Goal: Information Seeking & Learning: Learn about a topic

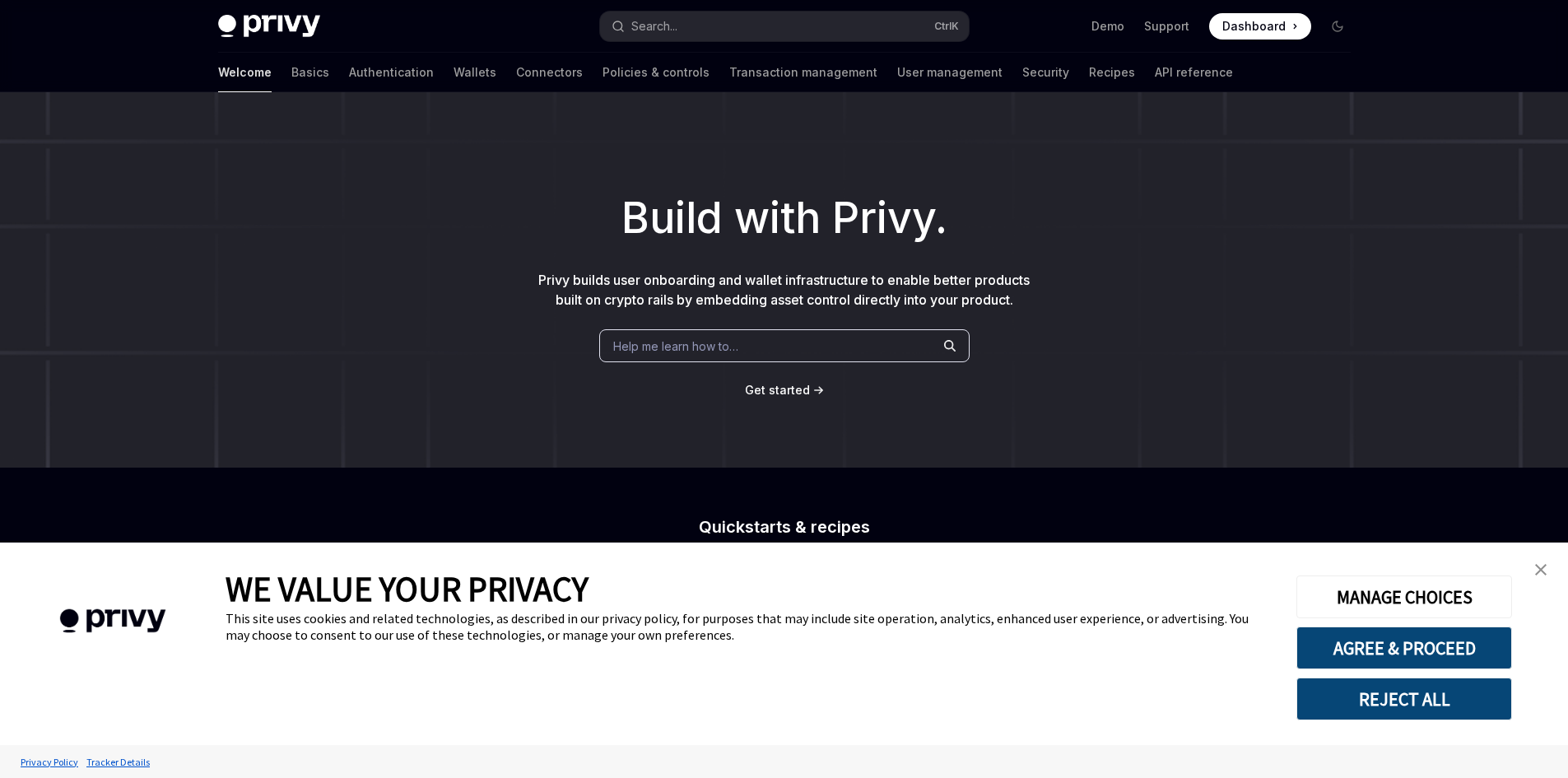
click at [423, 78] on div "Welcome Basics Authentication Wallets Connectors Policies & controls Transactio…" at bounding box center [725, 73] width 1015 height 40
click at [516, 78] on link "Connectors" at bounding box center [549, 73] width 66 height 40
type textarea "*"
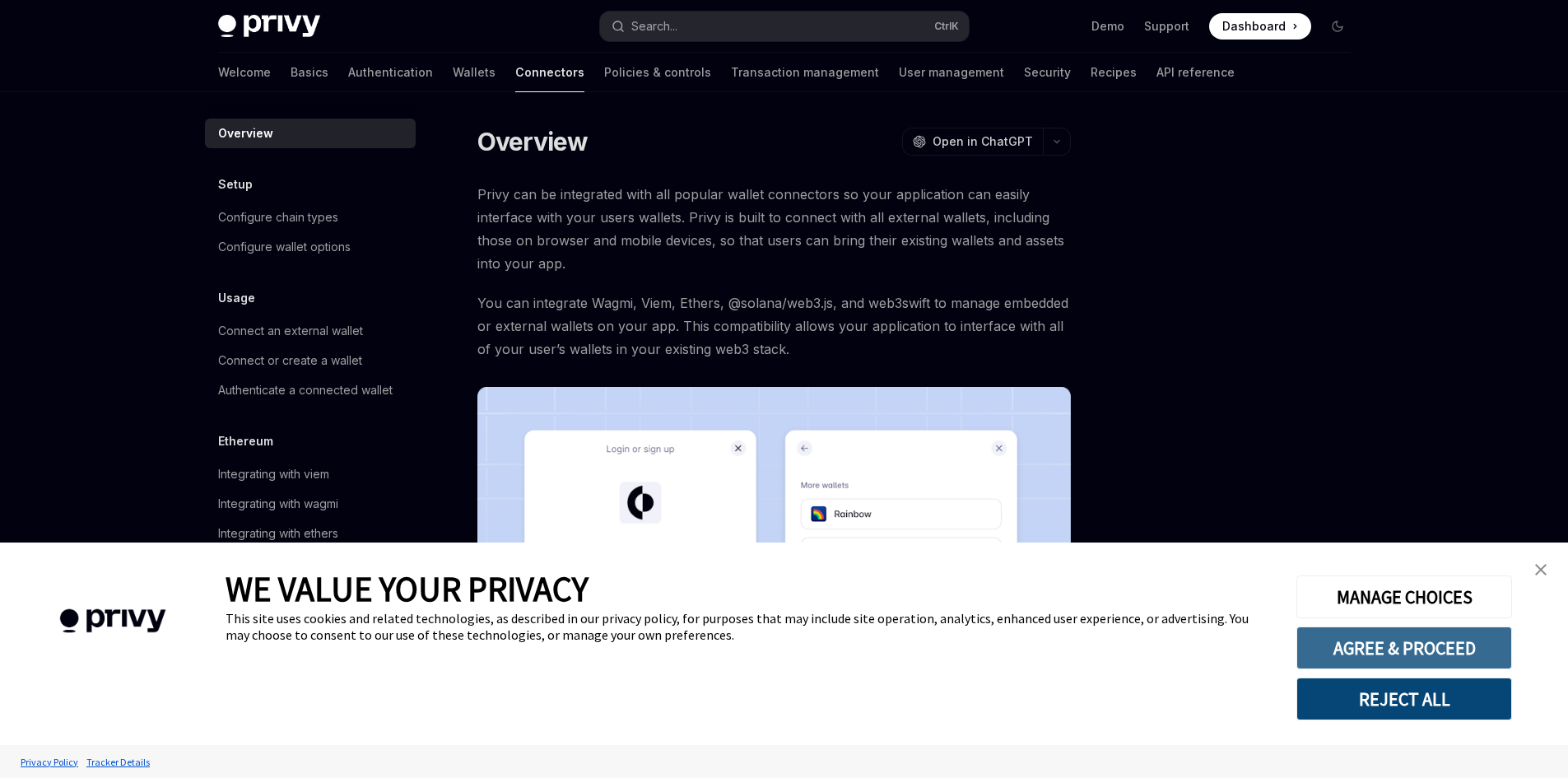
click at [1416, 641] on button "AGREE & PROCEED" at bounding box center [1405, 647] width 216 height 43
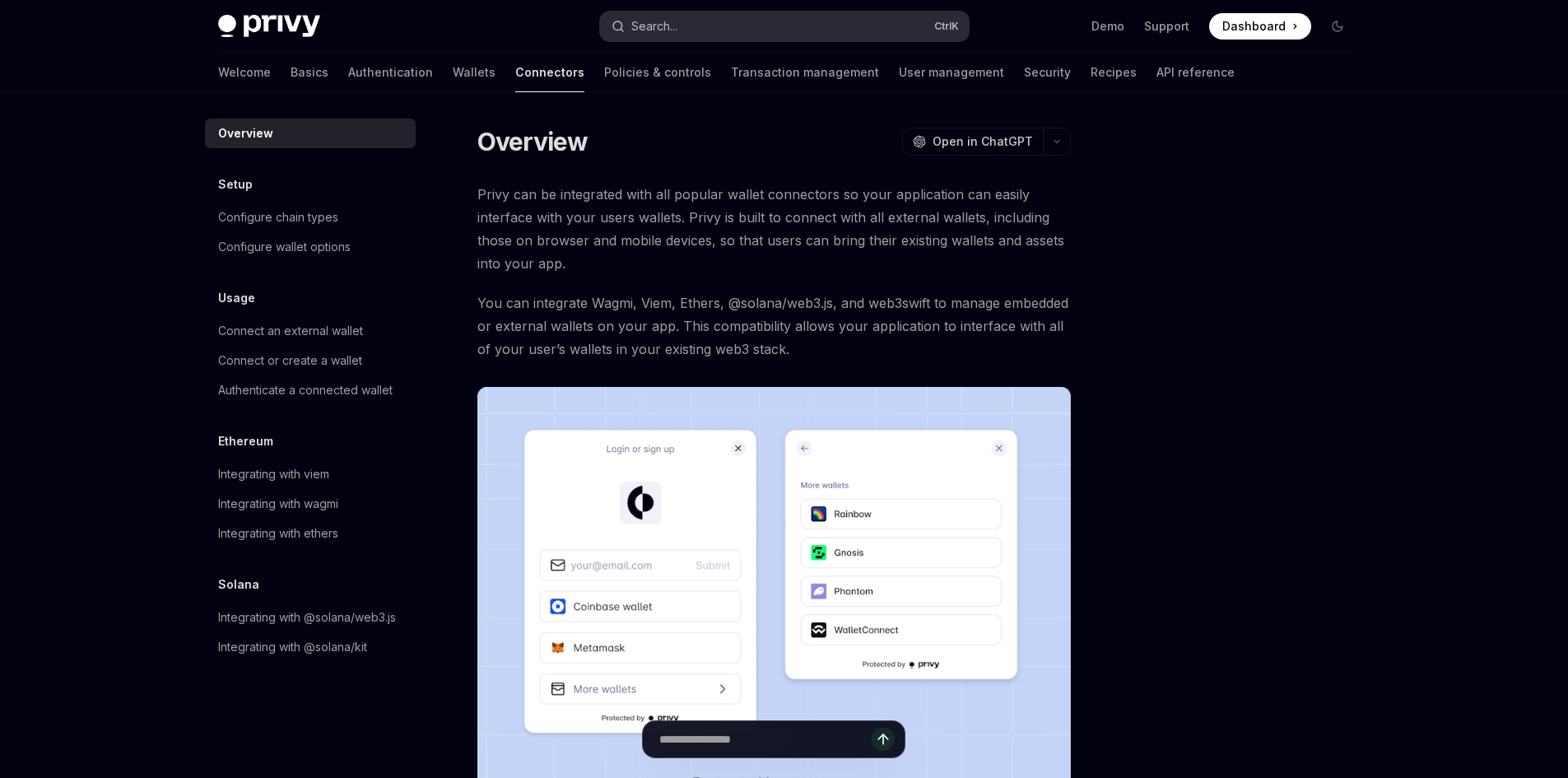
click at [681, 25] on button "Search... Ctrl K" at bounding box center [784, 26] width 368 height 30
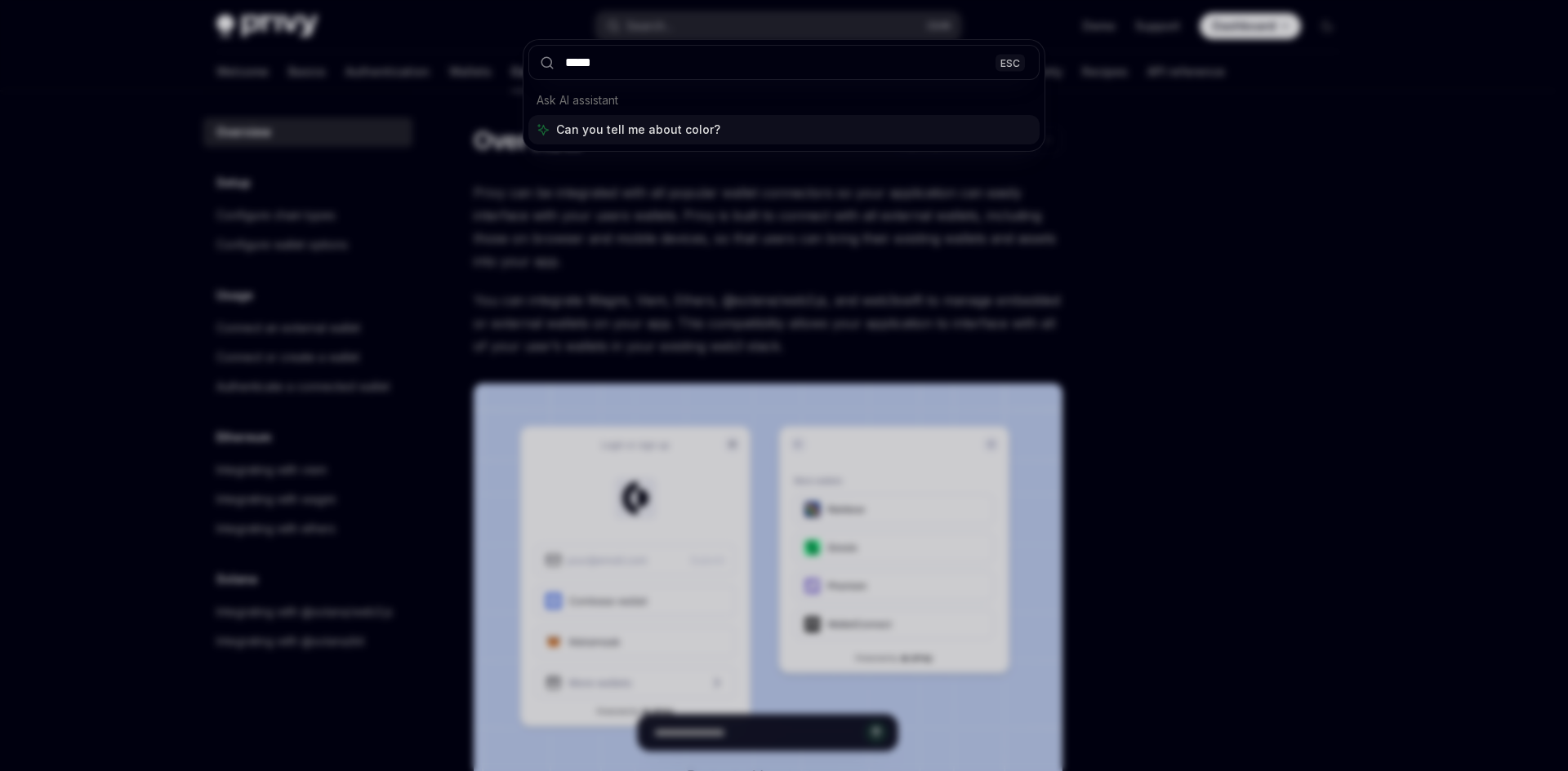
type input "*****"
click at [242, 209] on div "***** ESC Ask AI assistant Can you tell me about color?" at bounding box center [784, 385] width 1568 height 771
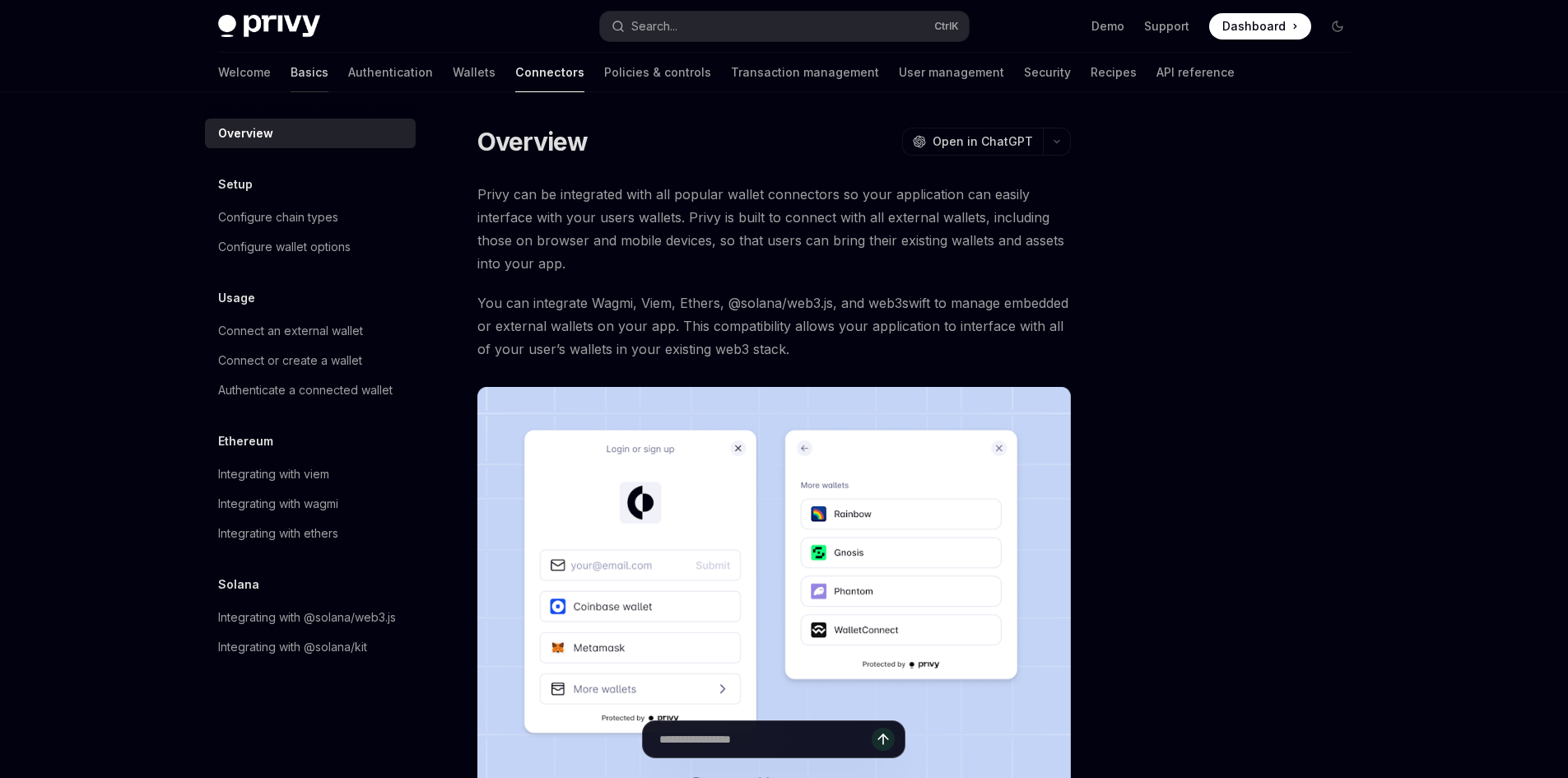
click at [290, 79] on link "Basics" at bounding box center [309, 73] width 38 height 40
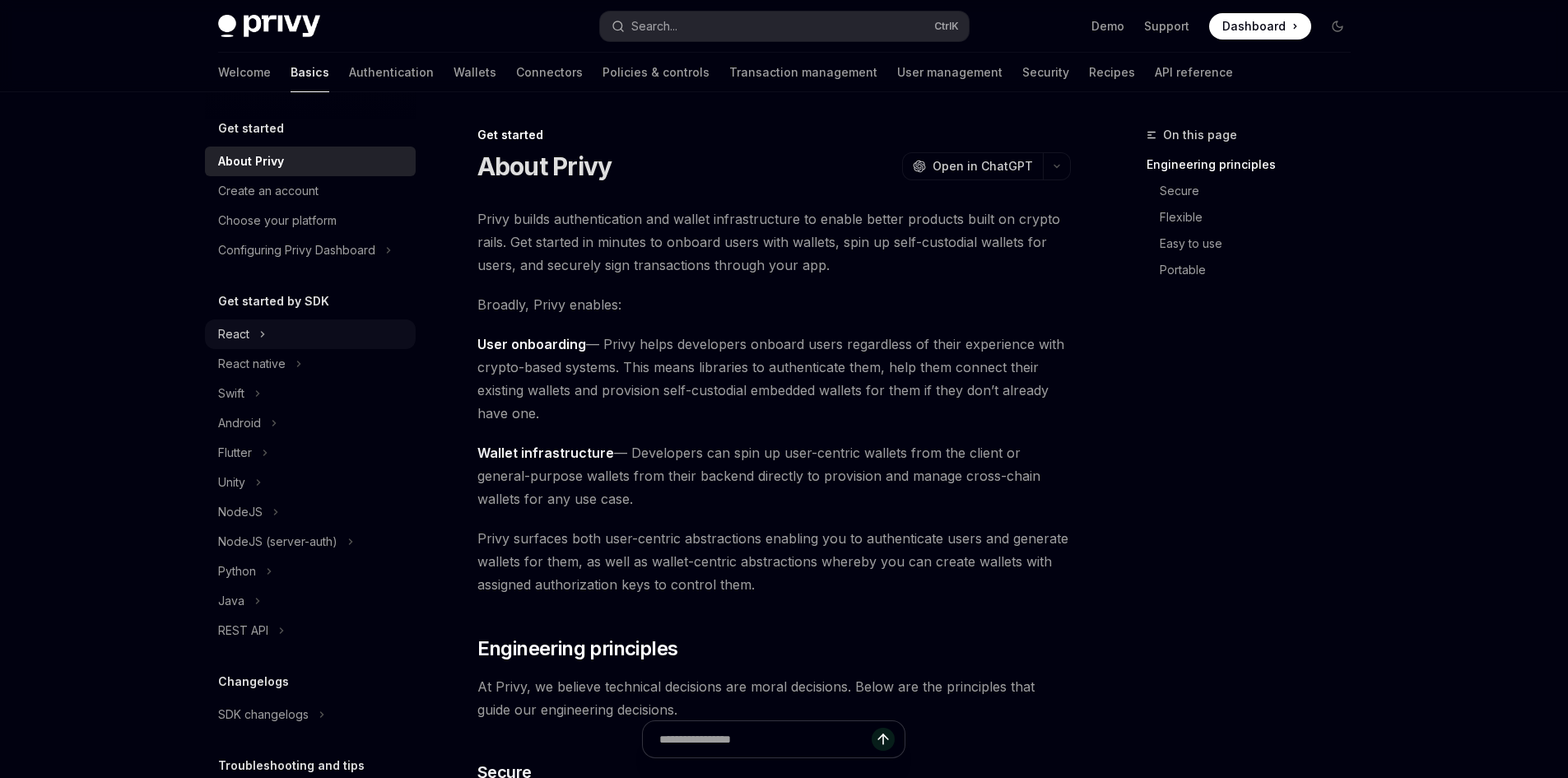
click at [260, 324] on icon at bounding box center [262, 334] width 6 height 20
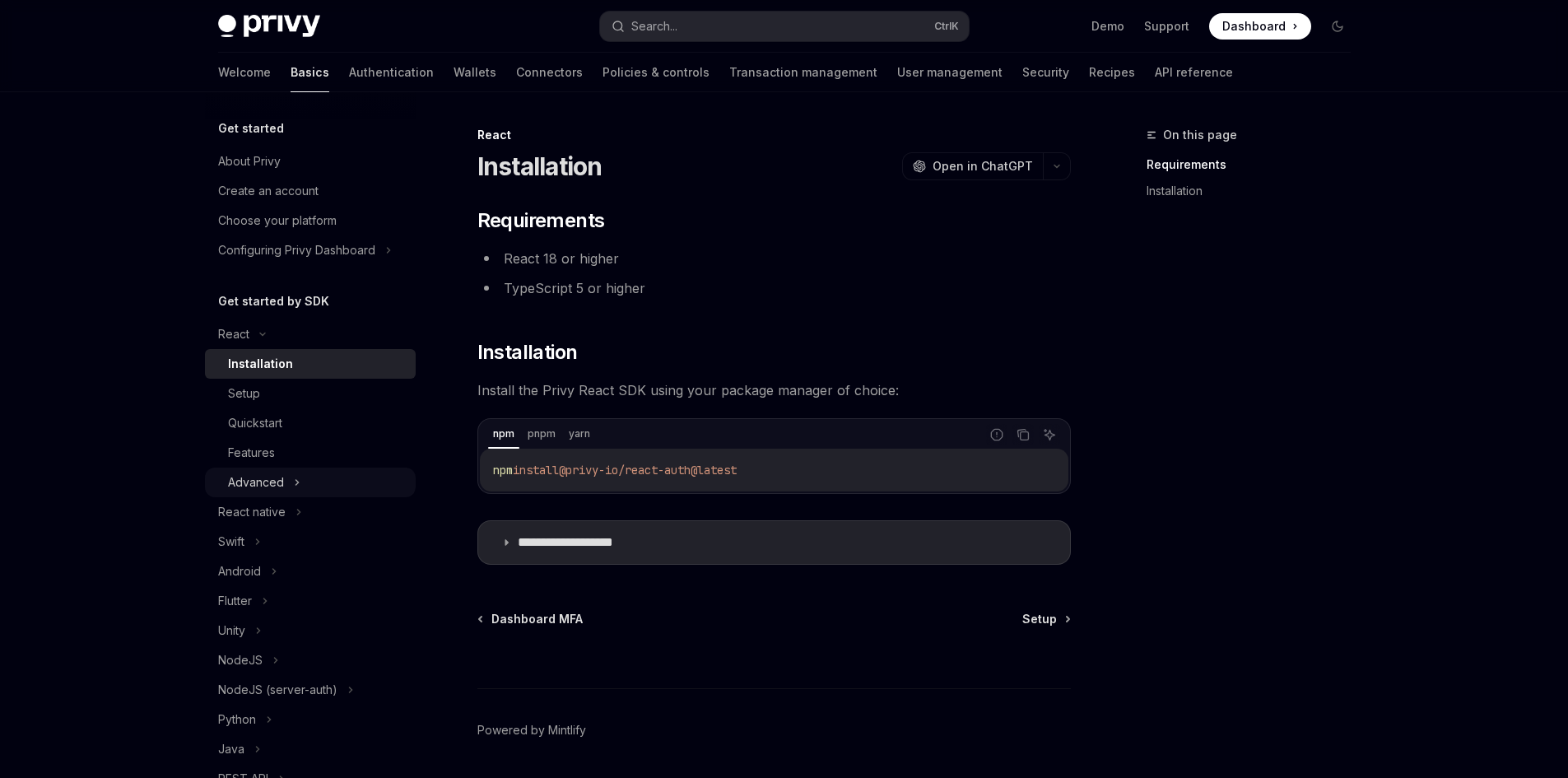
click at [295, 474] on icon at bounding box center [297, 483] width 6 height 20
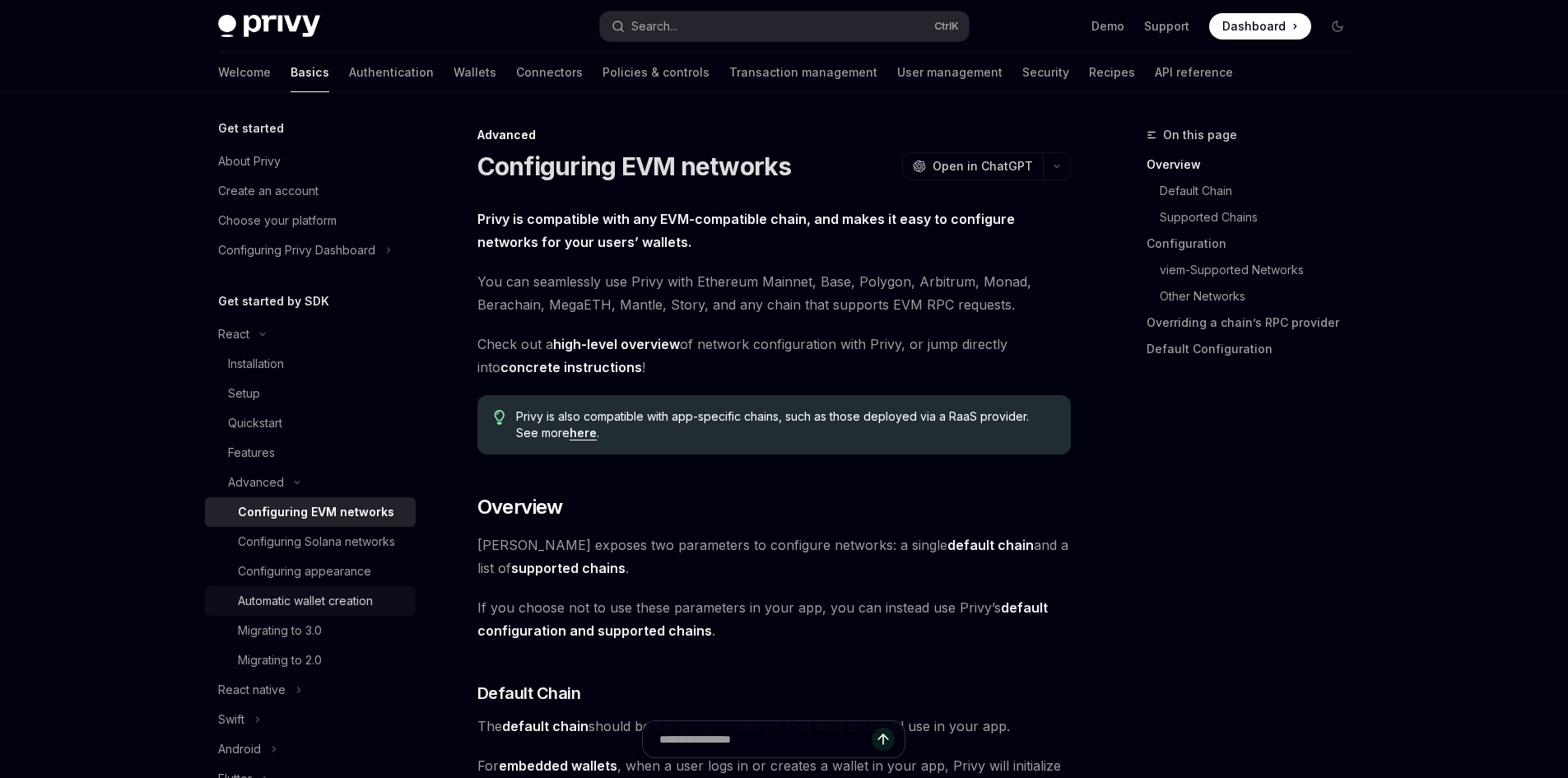
click at [359, 611] on div "Automatic wallet creation" at bounding box center [305, 601] width 135 height 20
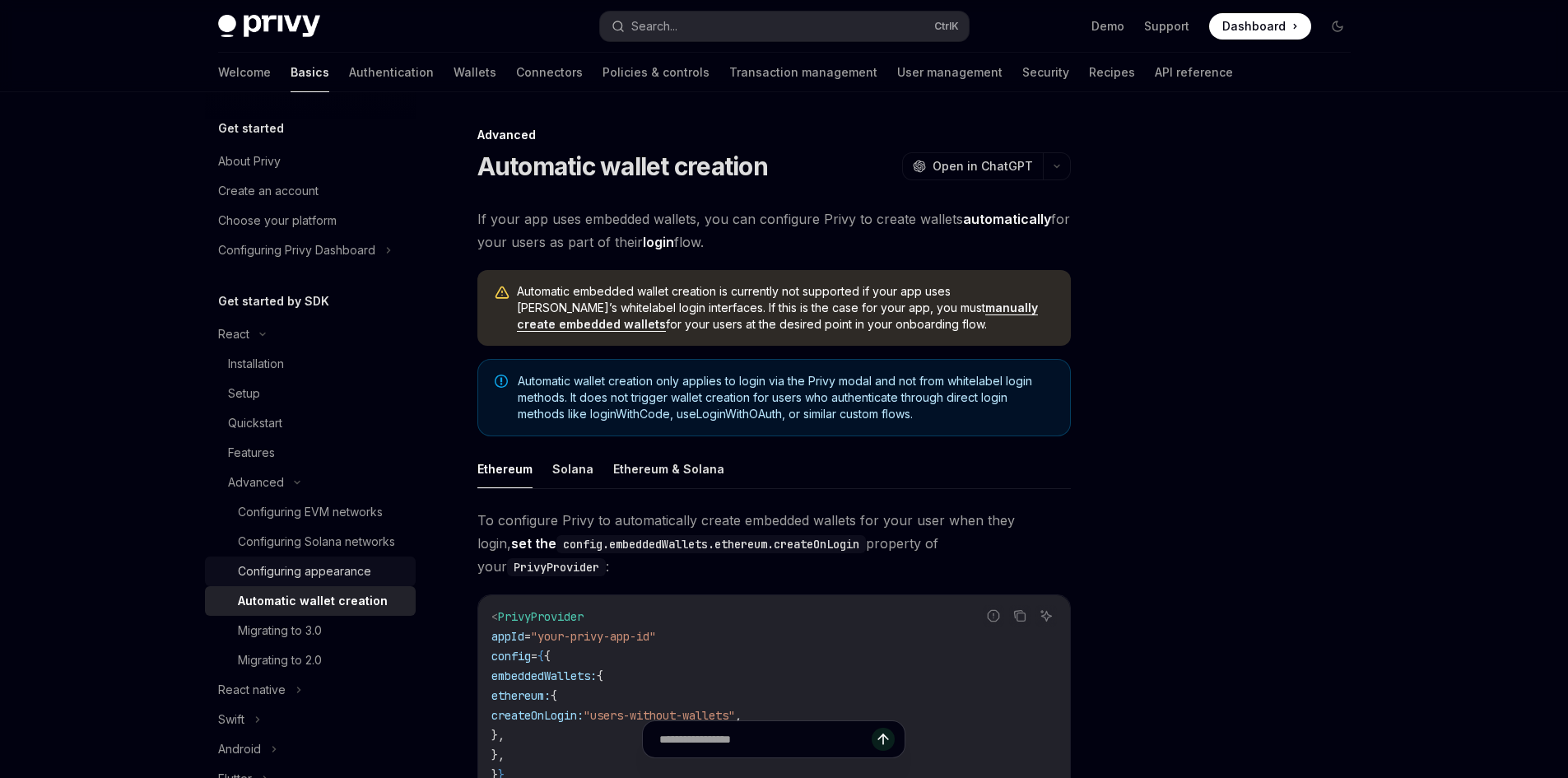
click at [361, 582] on div "Configuring appearance" at bounding box center [304, 572] width 133 height 20
type textarea "*"
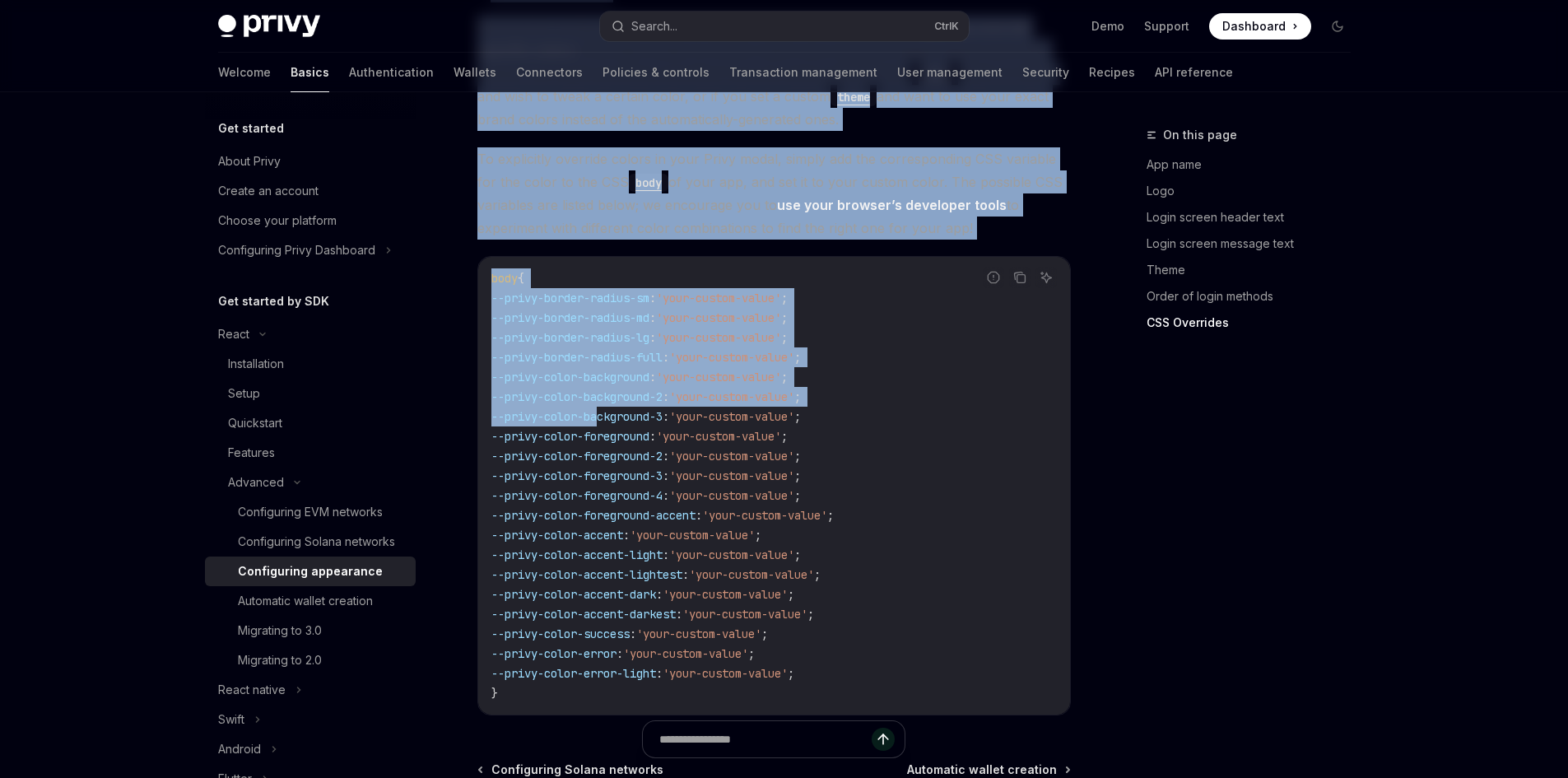
scroll to position [4156, 0]
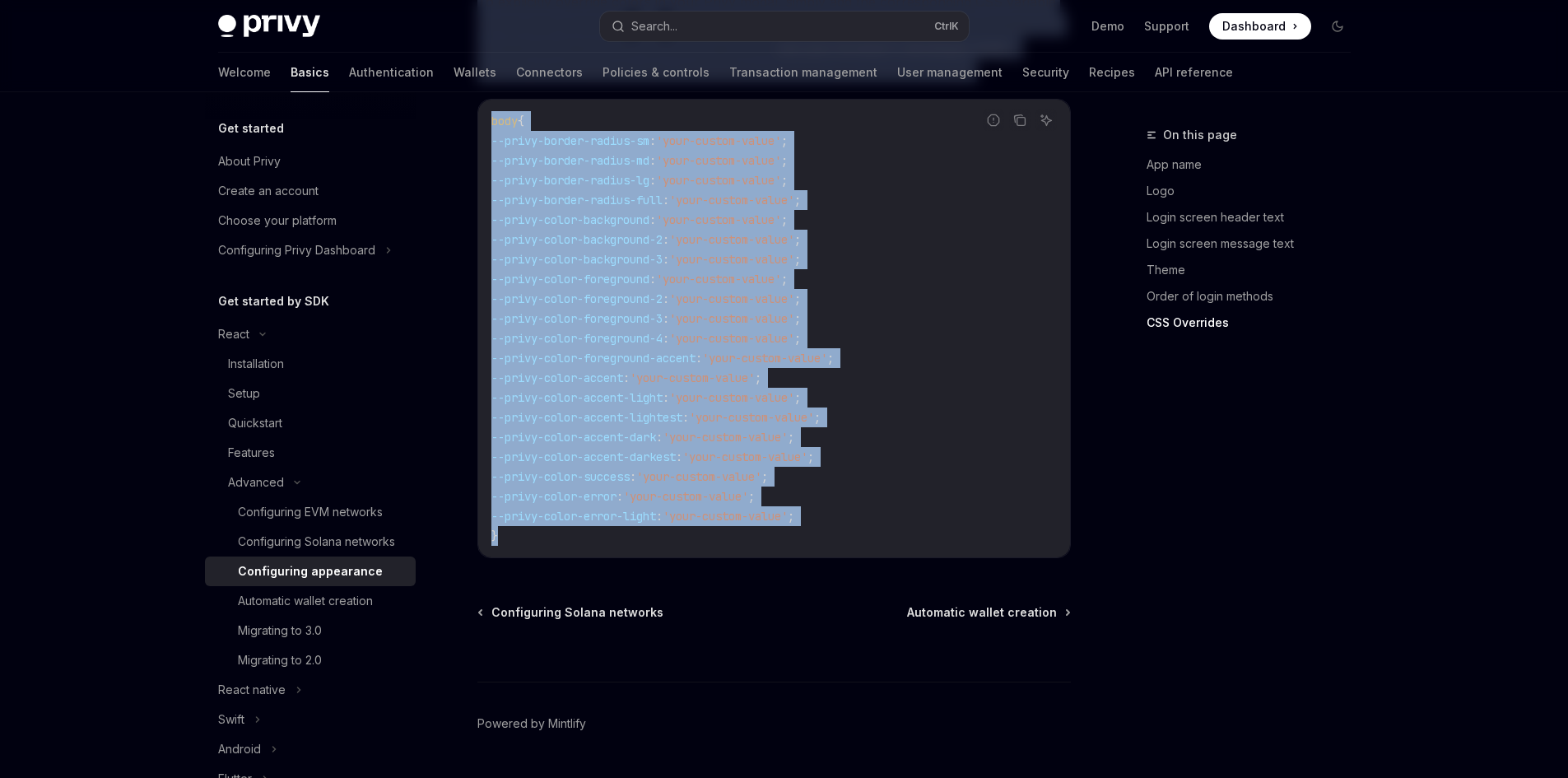
drag, startPoint x: 485, startPoint y: 207, endPoint x: 674, endPoint y: 487, distance: 337.8
copy div "LO Ipsumdolo Sitame con adipiscingeli seddoeiusm tempo, Incid utla etdolor mag …"
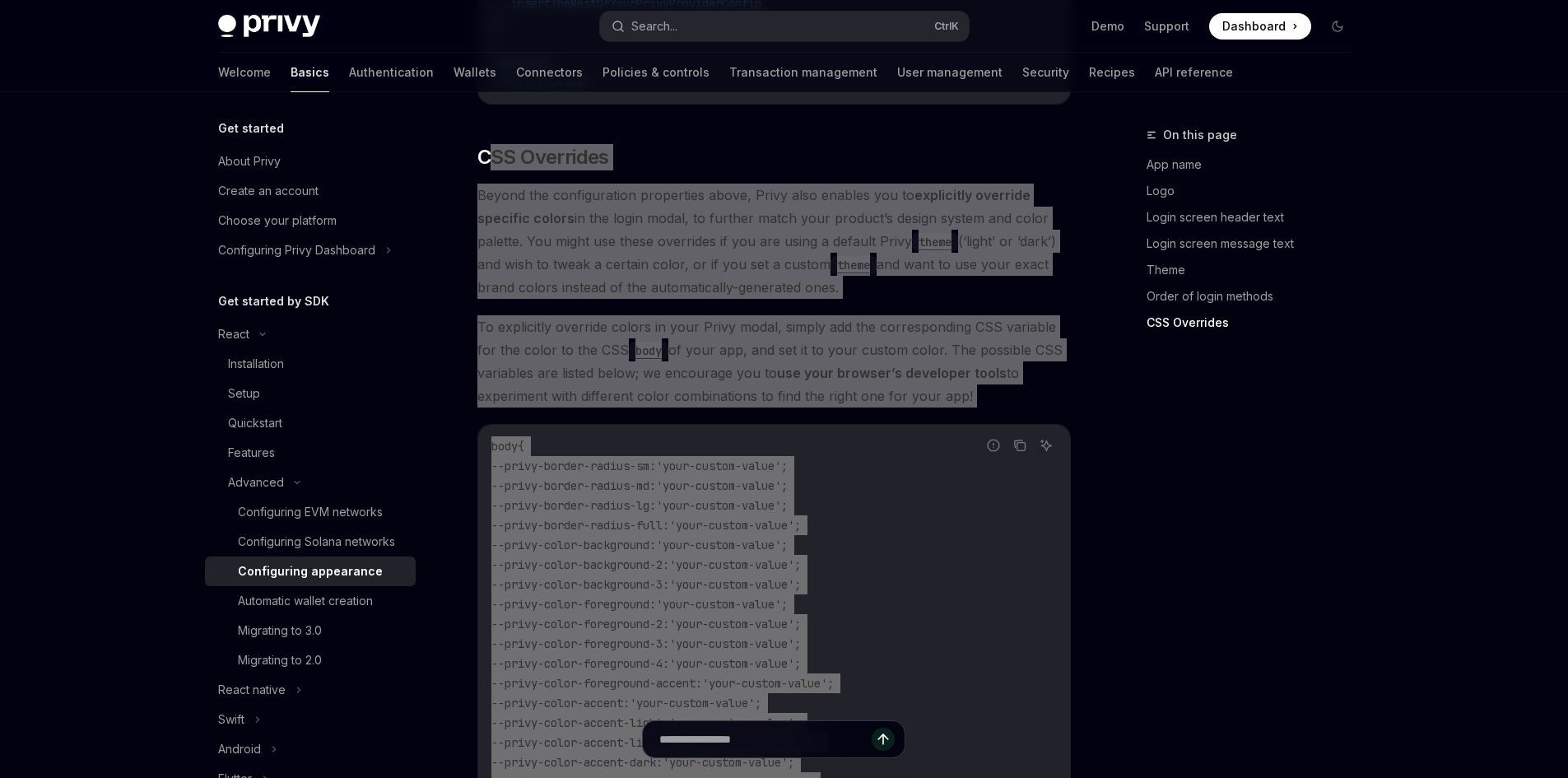
scroll to position [3826, 0]
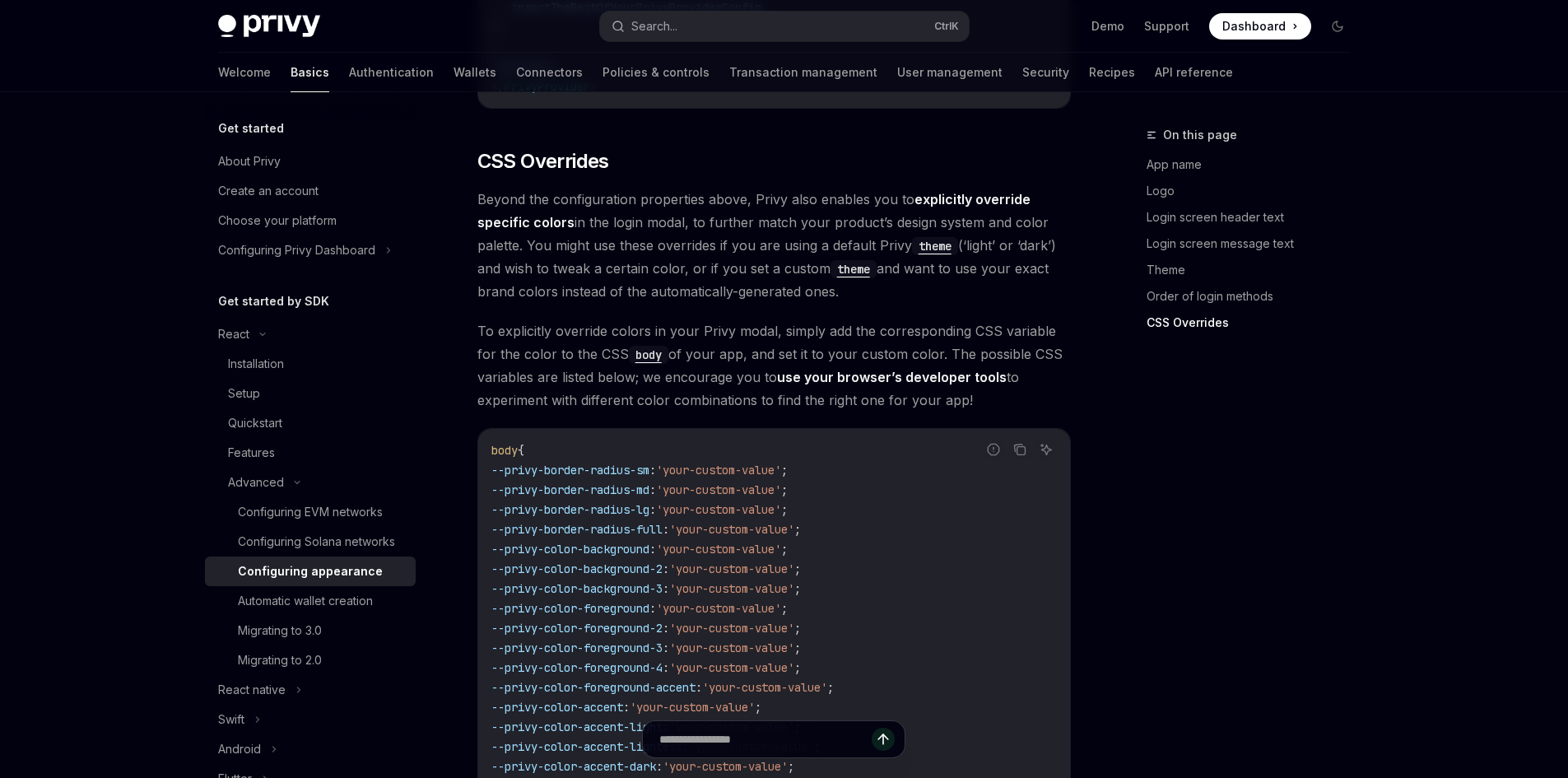
click at [1357, 478] on div "On this page App name Logo Login screen header text Login screen message text T…" at bounding box center [1239, 451] width 250 height 653
